Goal: Complete application form

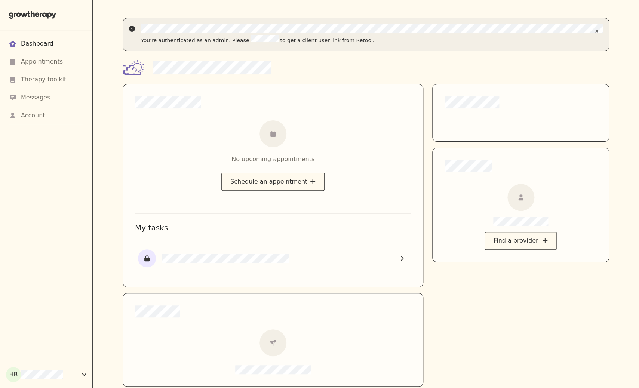
click at [60, 116] on div "Account" at bounding box center [46, 115] width 74 height 9
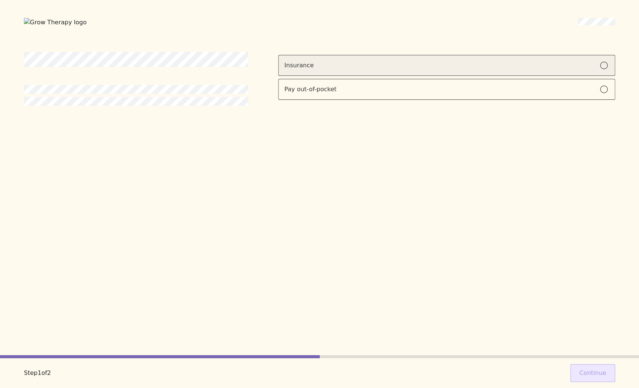
click at [438, 61] on div "Insurance" at bounding box center [446, 65] width 325 height 9
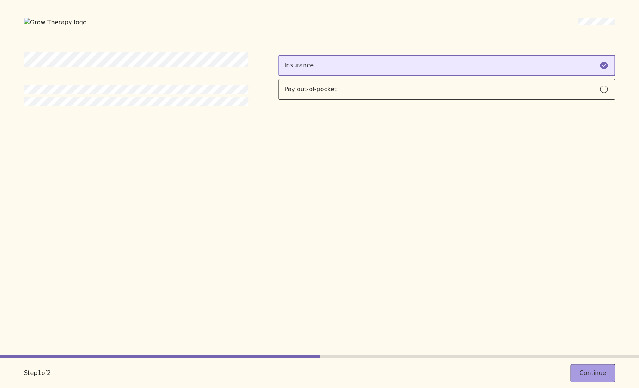
click at [608, 365] on button "Continue" at bounding box center [593, 373] width 45 height 18
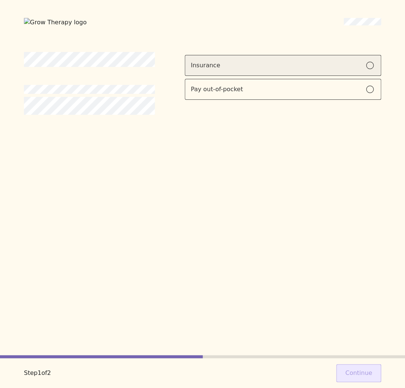
click at [289, 70] on label "Insurance" at bounding box center [283, 65] width 196 height 21
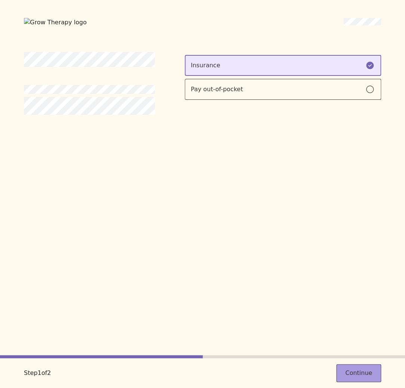
click at [365, 378] on button "Continue" at bounding box center [358, 373] width 45 height 18
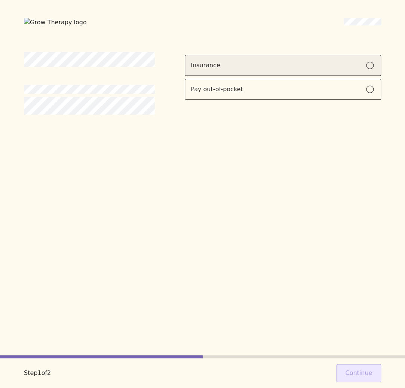
click at [252, 68] on div "Insurance" at bounding box center [283, 65] width 184 height 9
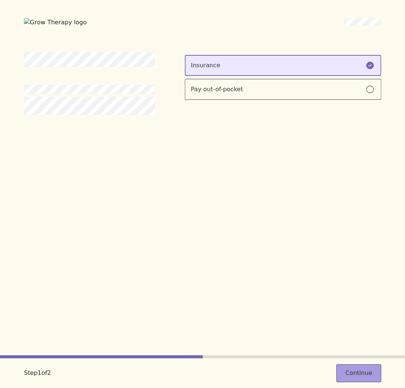
click at [355, 373] on button "Continue" at bounding box center [358, 373] width 45 height 18
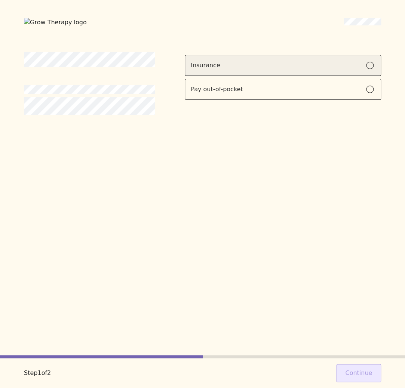
click at [220, 69] on label "Insurance" at bounding box center [283, 65] width 196 height 21
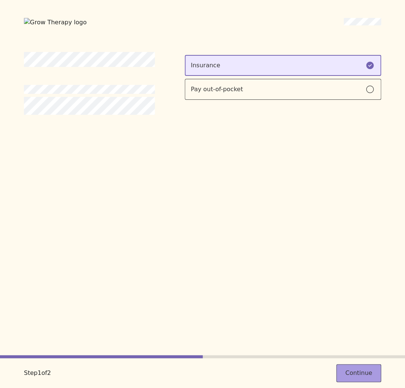
click at [362, 373] on button "Continue" at bounding box center [358, 373] width 45 height 18
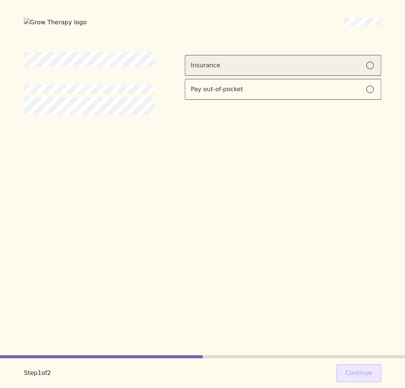
click at [290, 68] on div "Insurance" at bounding box center [283, 65] width 184 height 9
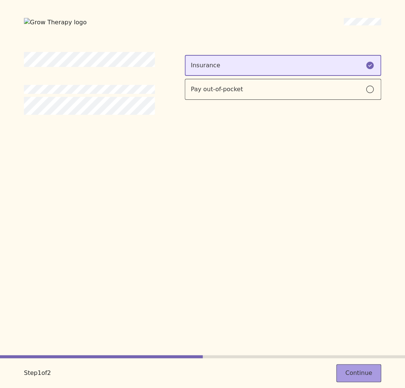
click at [356, 366] on button "Continue" at bounding box center [358, 373] width 45 height 18
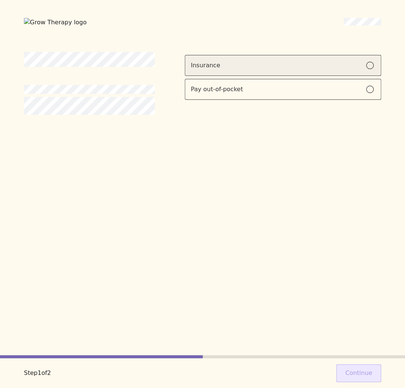
click at [268, 72] on label "Insurance" at bounding box center [283, 65] width 196 height 21
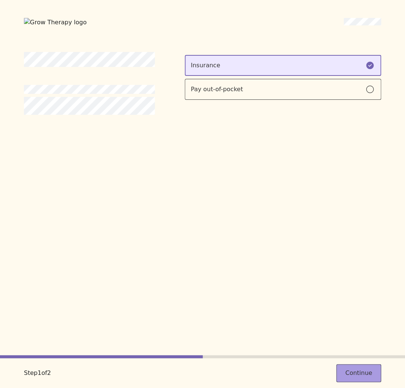
click at [364, 375] on button "Continue" at bounding box center [358, 373] width 45 height 18
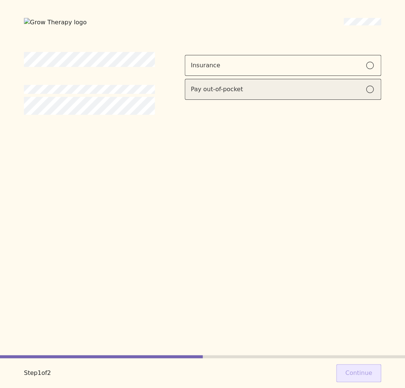
click at [255, 92] on div "Pay out-of-pocket" at bounding box center [283, 89] width 184 height 9
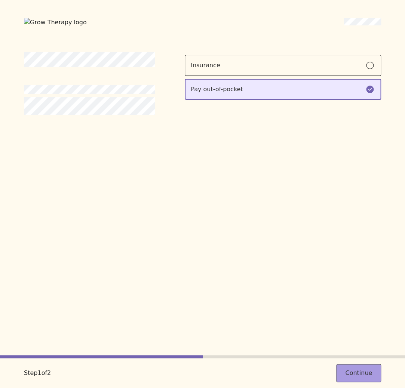
click at [364, 373] on button "Continue" at bounding box center [358, 373] width 45 height 18
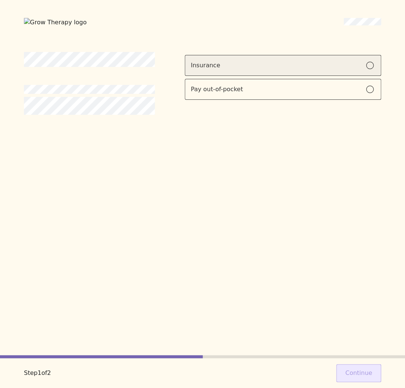
click at [333, 57] on label "Insurance" at bounding box center [283, 65] width 196 height 21
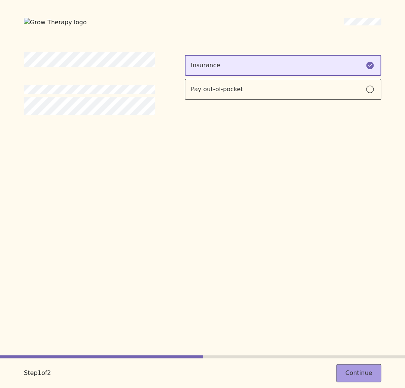
click at [375, 369] on button "Continue" at bounding box center [358, 373] width 45 height 18
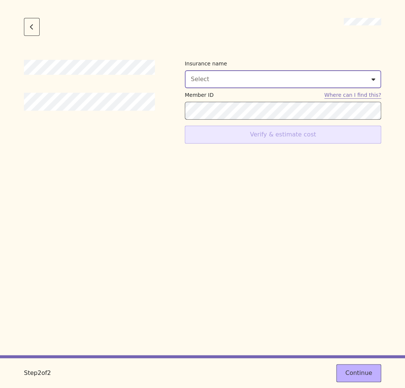
click at [220, 75] on div "Select" at bounding box center [283, 79] width 184 height 9
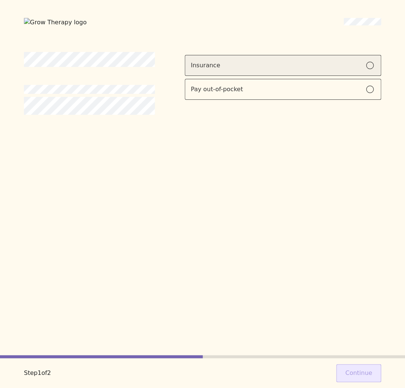
click at [252, 70] on label "Insurance" at bounding box center [283, 65] width 196 height 21
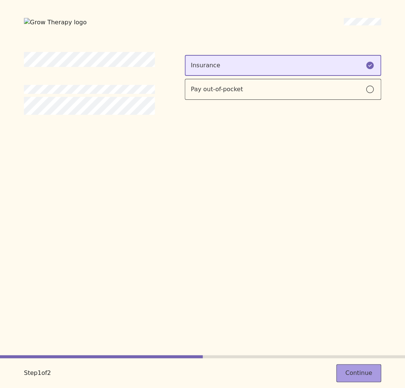
click at [360, 370] on button "Continue" at bounding box center [358, 373] width 45 height 18
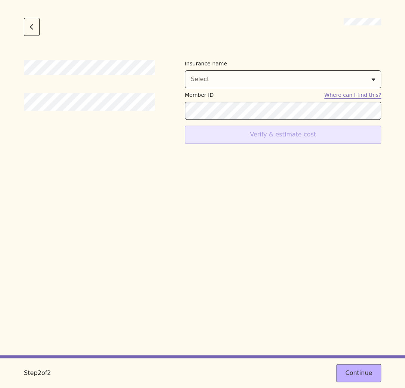
click at [309, 242] on div "Insurance name Select Member ID Where can I find this? Verify & estimate cost" at bounding box center [202, 208] width 357 height 296
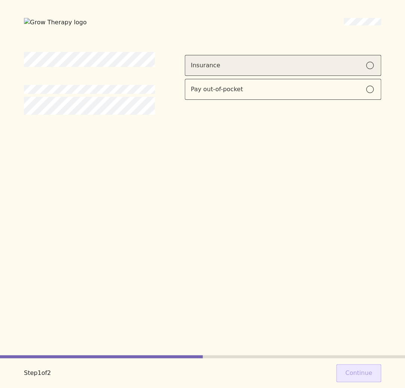
click at [308, 70] on label "Insurance" at bounding box center [283, 65] width 196 height 21
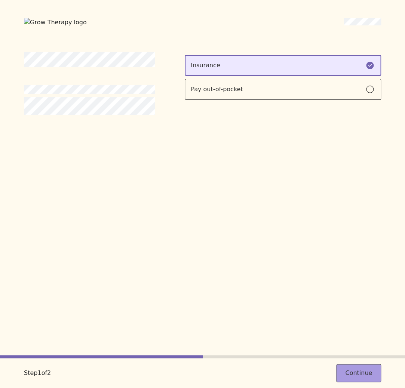
click at [352, 379] on button "Continue" at bounding box center [358, 373] width 45 height 18
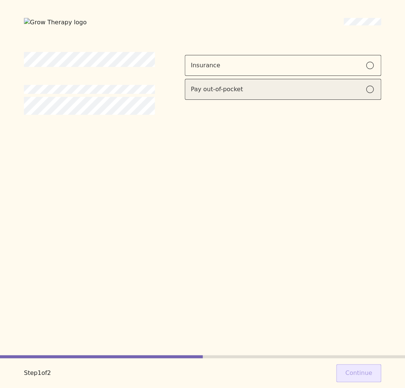
click at [281, 95] on label "Pay out-of-pocket" at bounding box center [283, 89] width 196 height 21
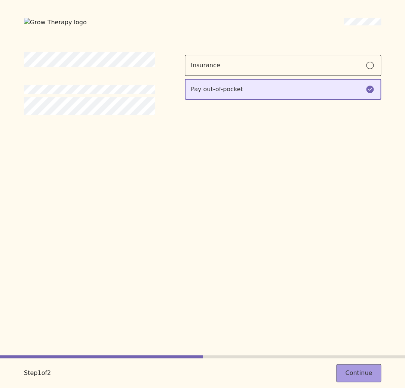
click at [364, 373] on button "Continue" at bounding box center [358, 373] width 45 height 18
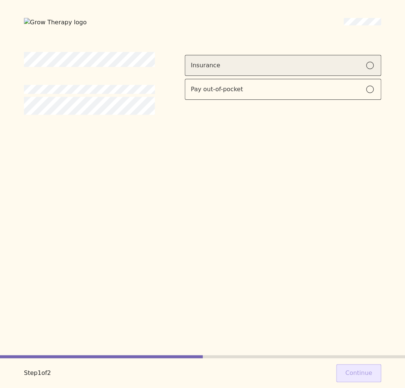
click at [235, 69] on label "Insurance" at bounding box center [283, 65] width 196 height 21
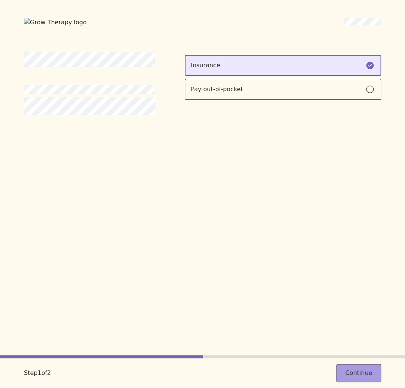
click at [351, 370] on button "Continue" at bounding box center [358, 373] width 45 height 18
